Goal: Transaction & Acquisition: Purchase product/service

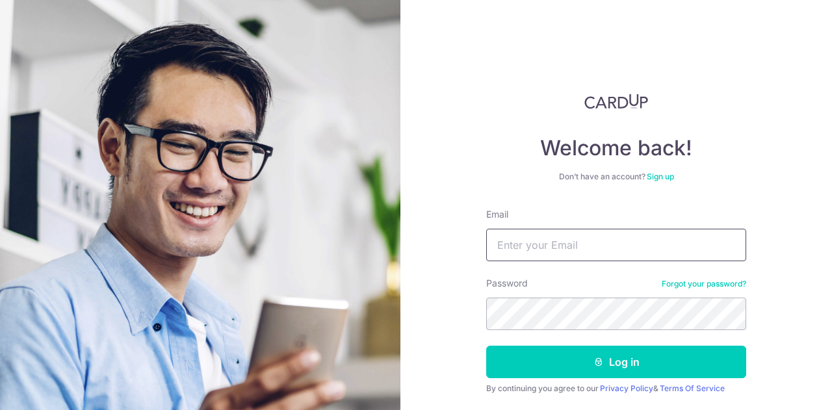
click at [519, 247] on input "Email" at bounding box center [616, 245] width 260 height 33
type input "siewying.lee@gmail.com"
click at [486, 346] on button "Log in" at bounding box center [616, 362] width 260 height 33
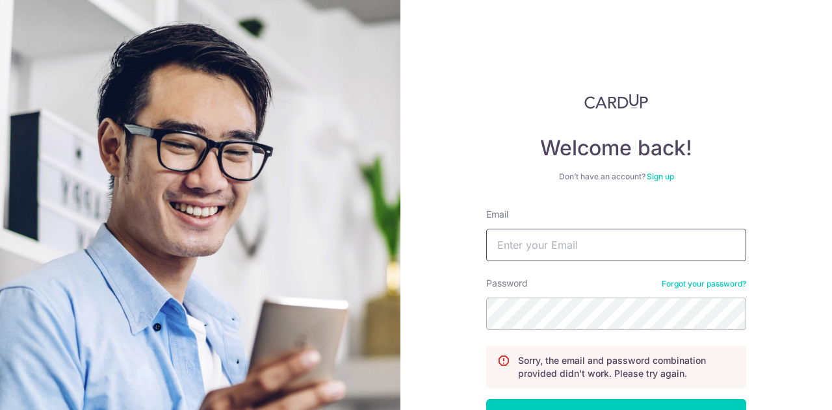
click at [586, 239] on input "Email" at bounding box center [616, 245] width 260 height 33
type input "[EMAIL_ADDRESS][PERSON_NAME][DOMAIN_NAME]"
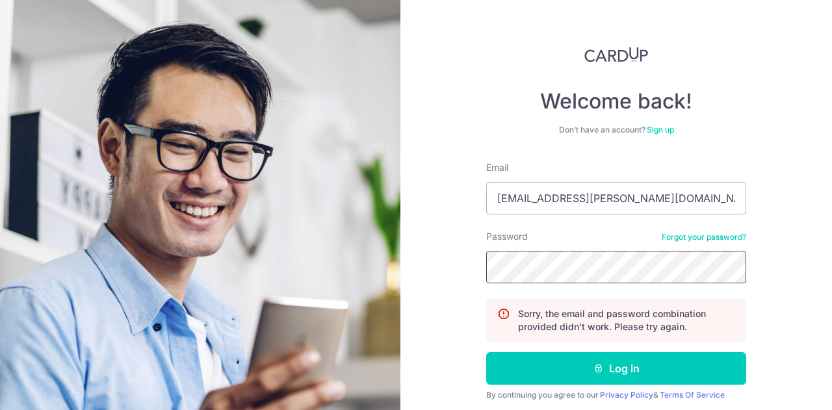
scroll to position [93, 0]
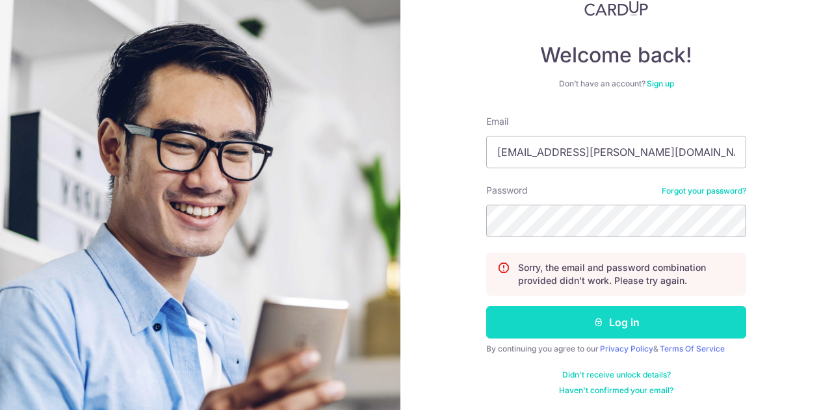
click at [625, 316] on button "Log in" at bounding box center [616, 322] width 260 height 33
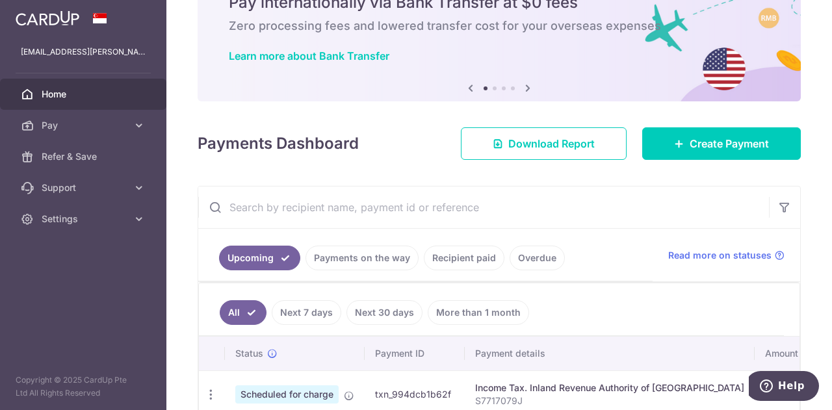
scroll to position [130, 0]
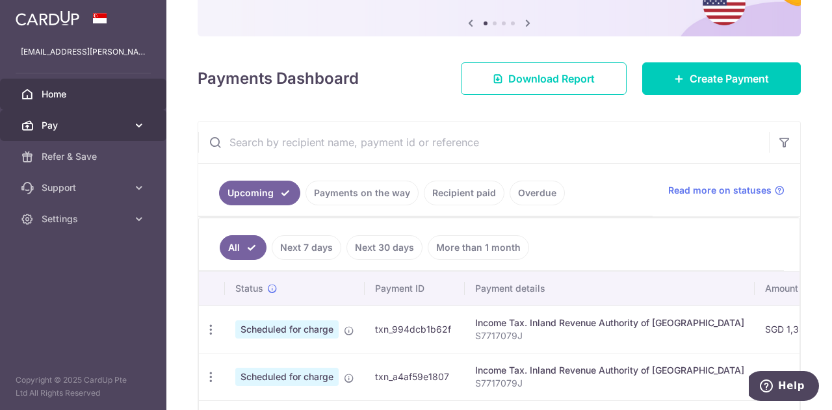
click at [99, 119] on span "Pay" at bounding box center [85, 125] width 86 height 13
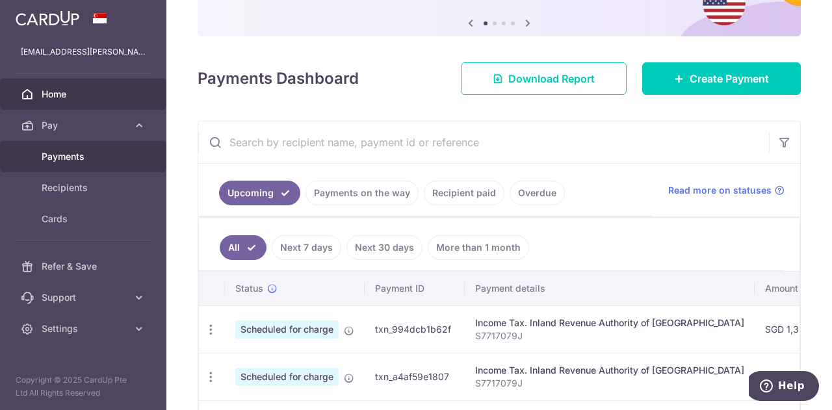
click at [87, 151] on span "Payments" at bounding box center [85, 156] width 86 height 13
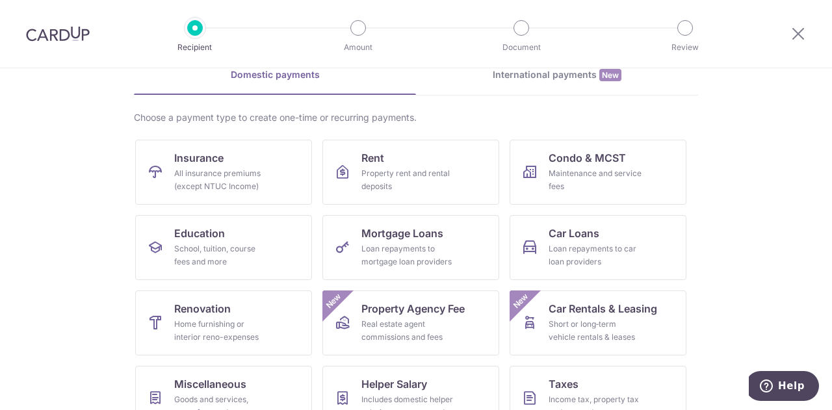
scroll to position [130, 0]
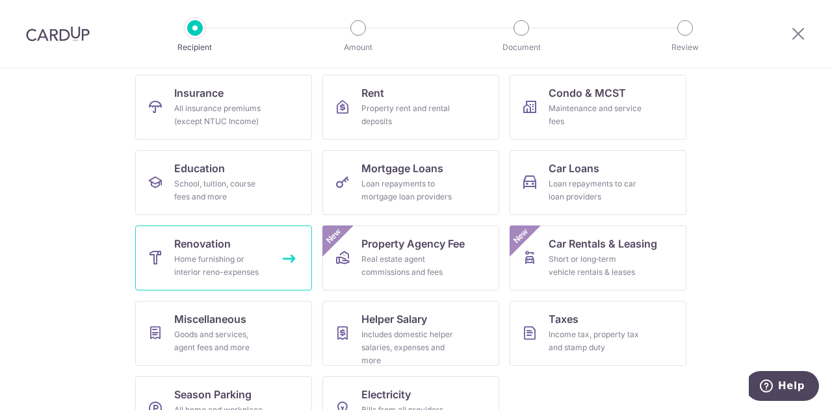
click at [241, 229] on link "Renovation Home furnishing or interior reno-expenses" at bounding box center [223, 258] width 177 height 65
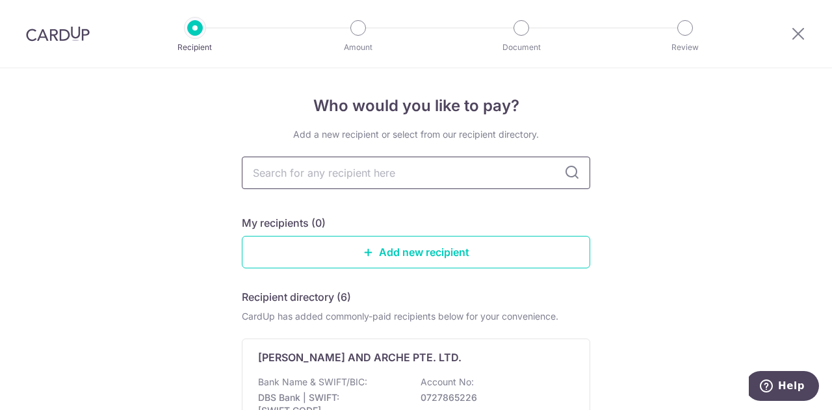
click at [486, 167] on input "text" at bounding box center [416, 173] width 348 height 33
type input "m atelier"
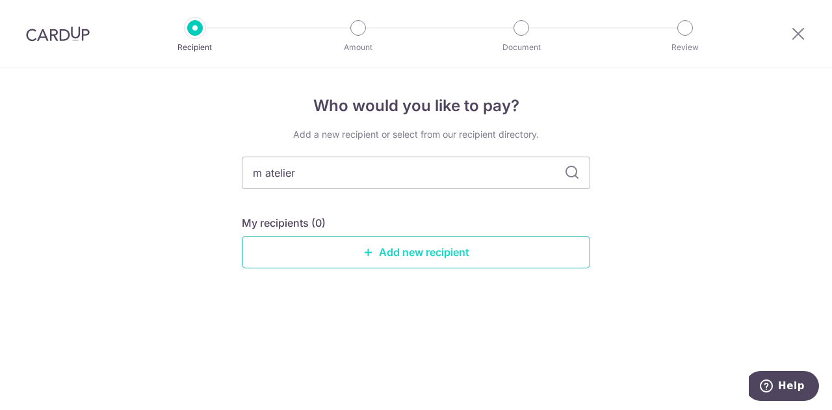
click at [430, 244] on link "Add new recipient" at bounding box center [416, 252] width 348 height 33
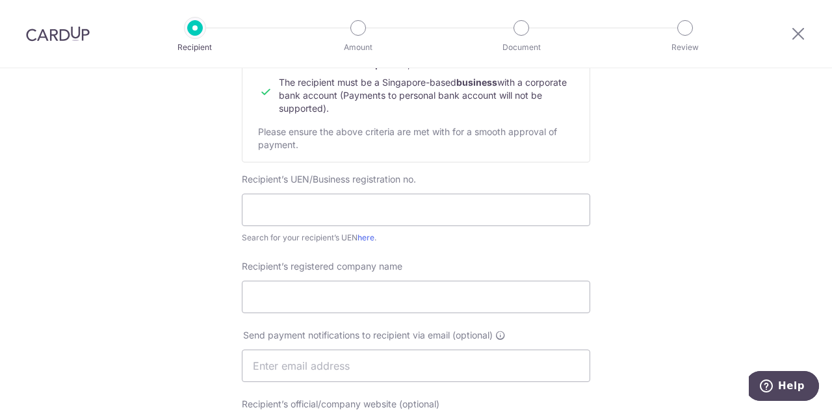
scroll to position [195, 0]
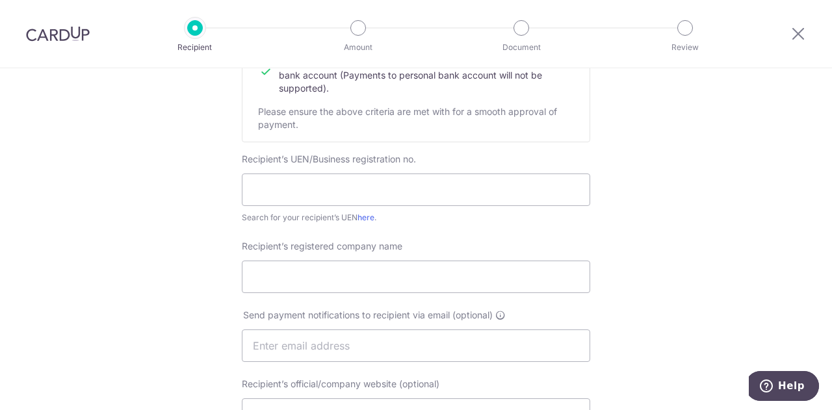
drag, startPoint x: 771, startPoint y: 118, endPoint x: 778, endPoint y: 121, distance: 7.6
click at [772, 118] on div "Who would you like to pay? Your recipient does not need a CardUp account to rec…" at bounding box center [416, 362] width 832 height 978
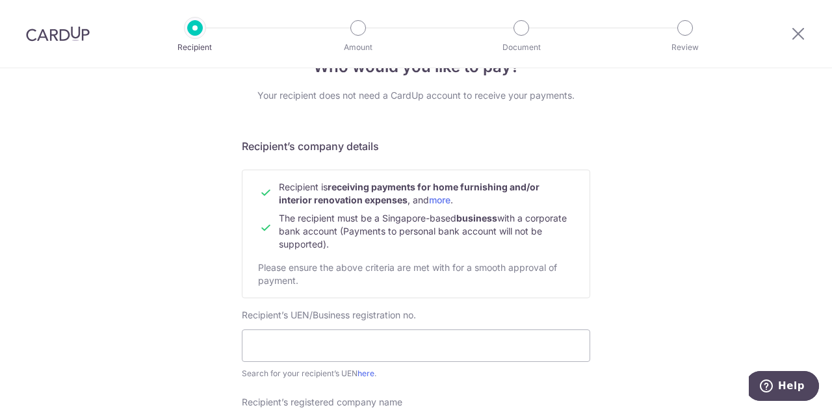
scroll to position [0, 0]
